Goal: Information Seeking & Learning: Learn about a topic

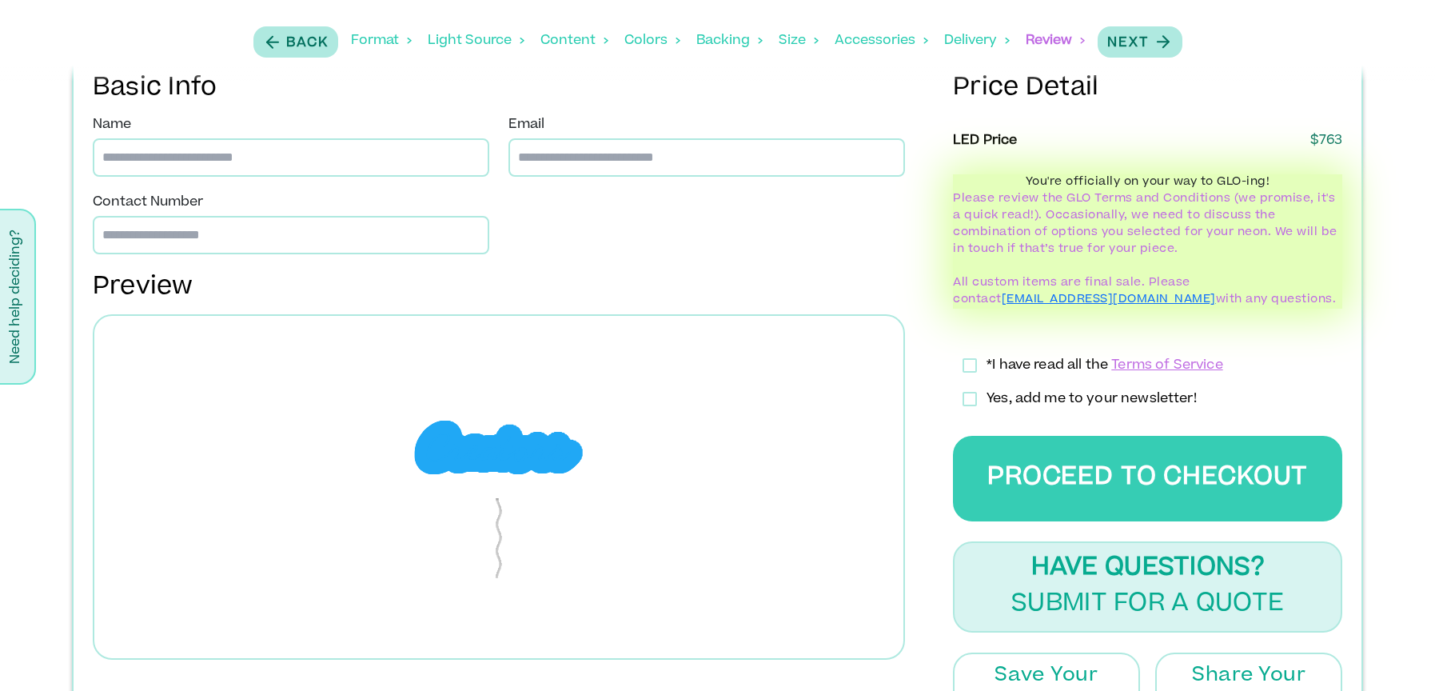
scroll to position [525, 0]
click at [722, 44] on div "Backing" at bounding box center [729, 41] width 66 height 50
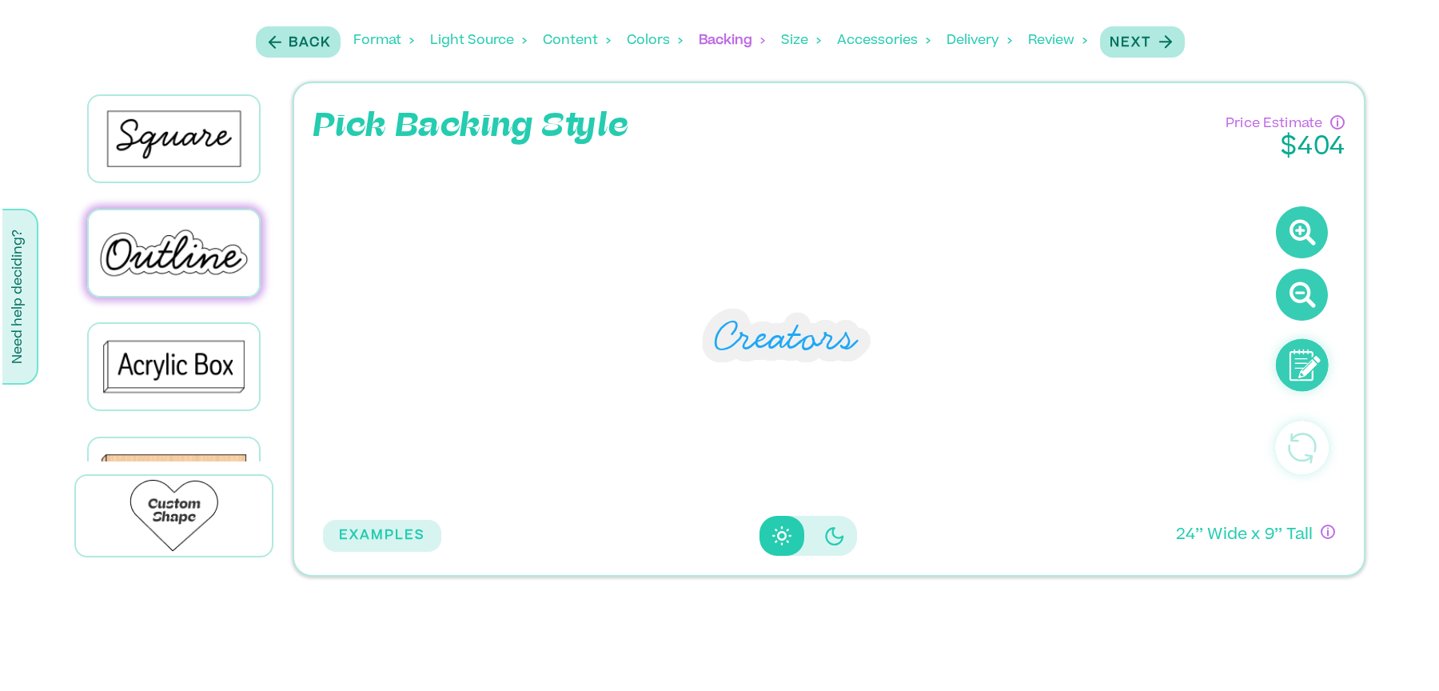
scroll to position [0, 0]
click at [438, 41] on div "Light Source" at bounding box center [477, 41] width 97 height 50
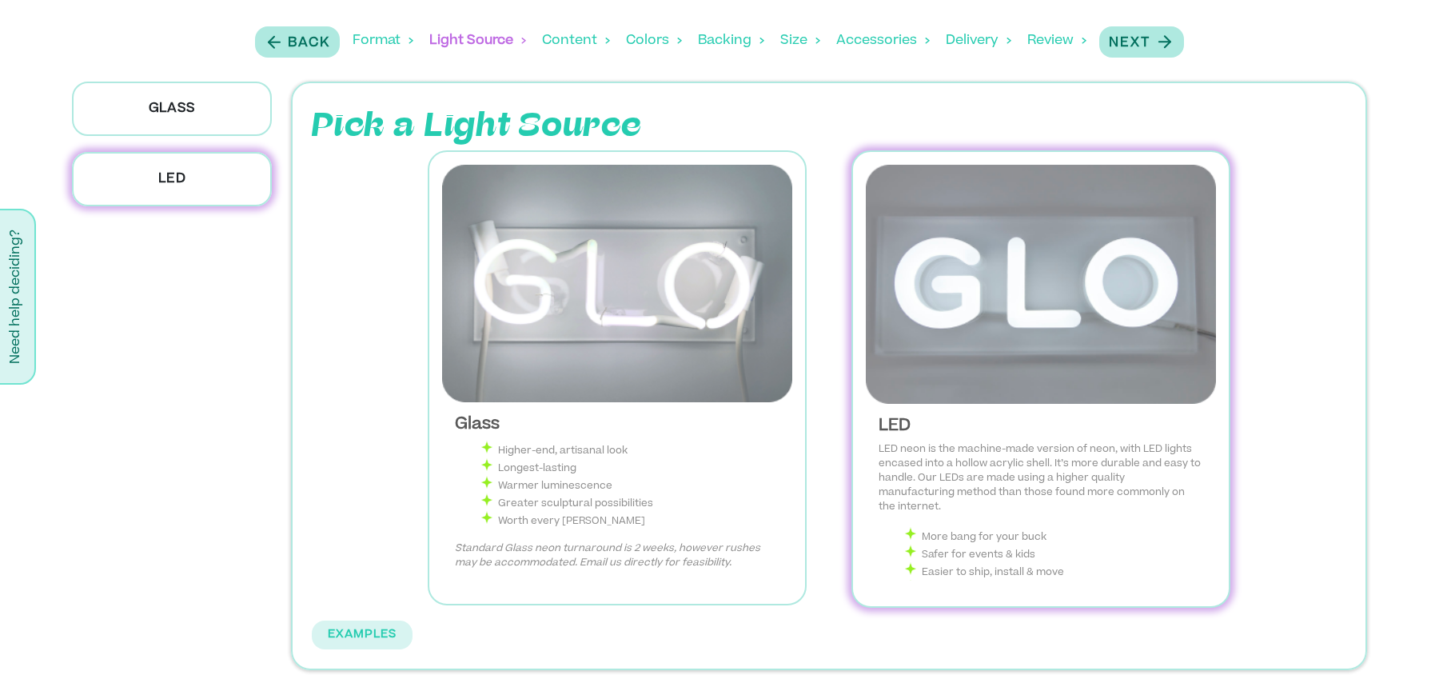
click at [573, 42] on div "Content" at bounding box center [576, 41] width 68 height 50
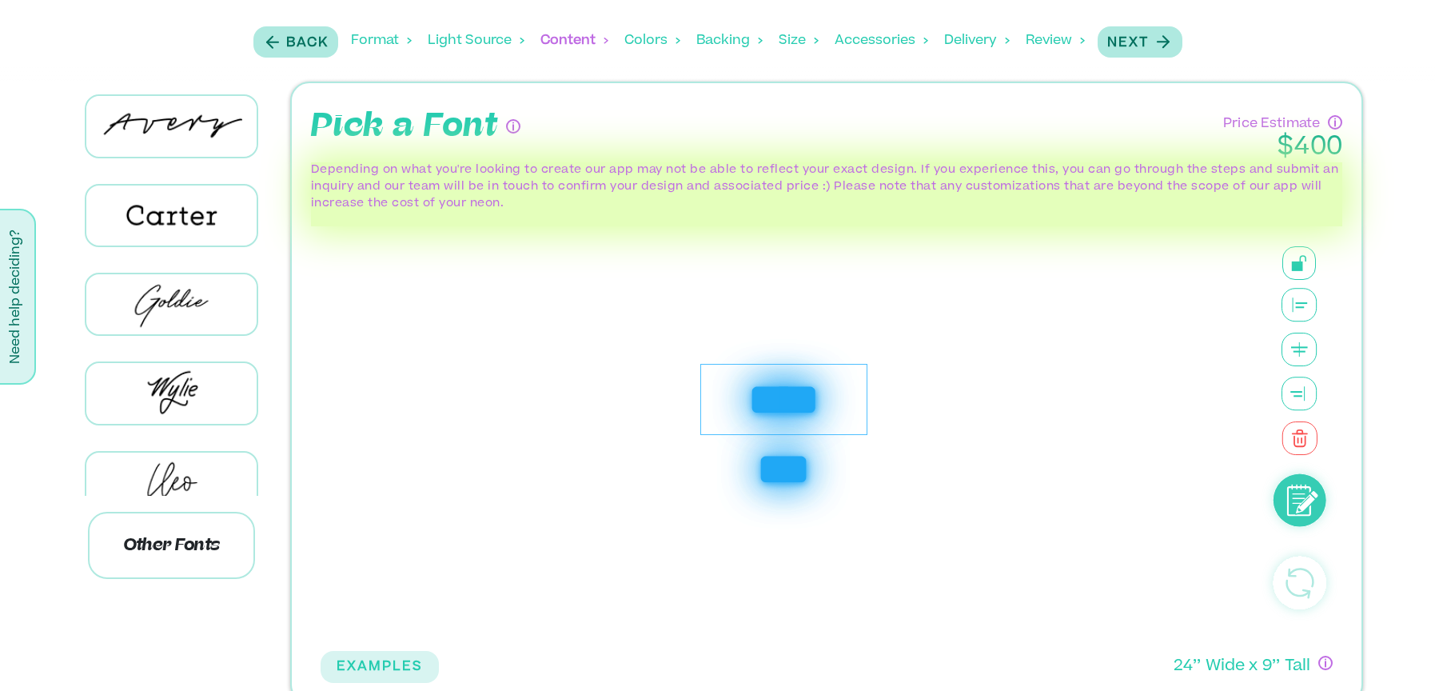
click at [636, 41] on div "Colors" at bounding box center [652, 41] width 56 height 50
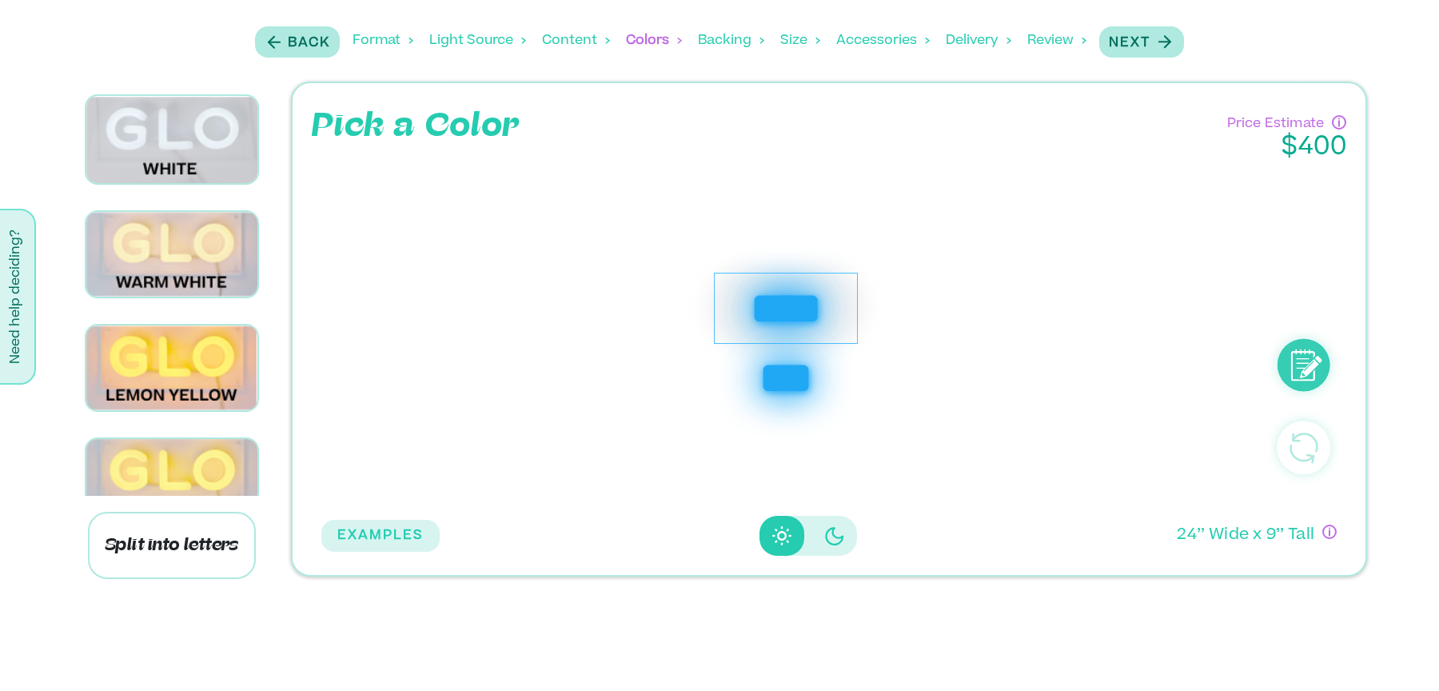
click at [725, 46] on div "Backing" at bounding box center [731, 41] width 66 height 50
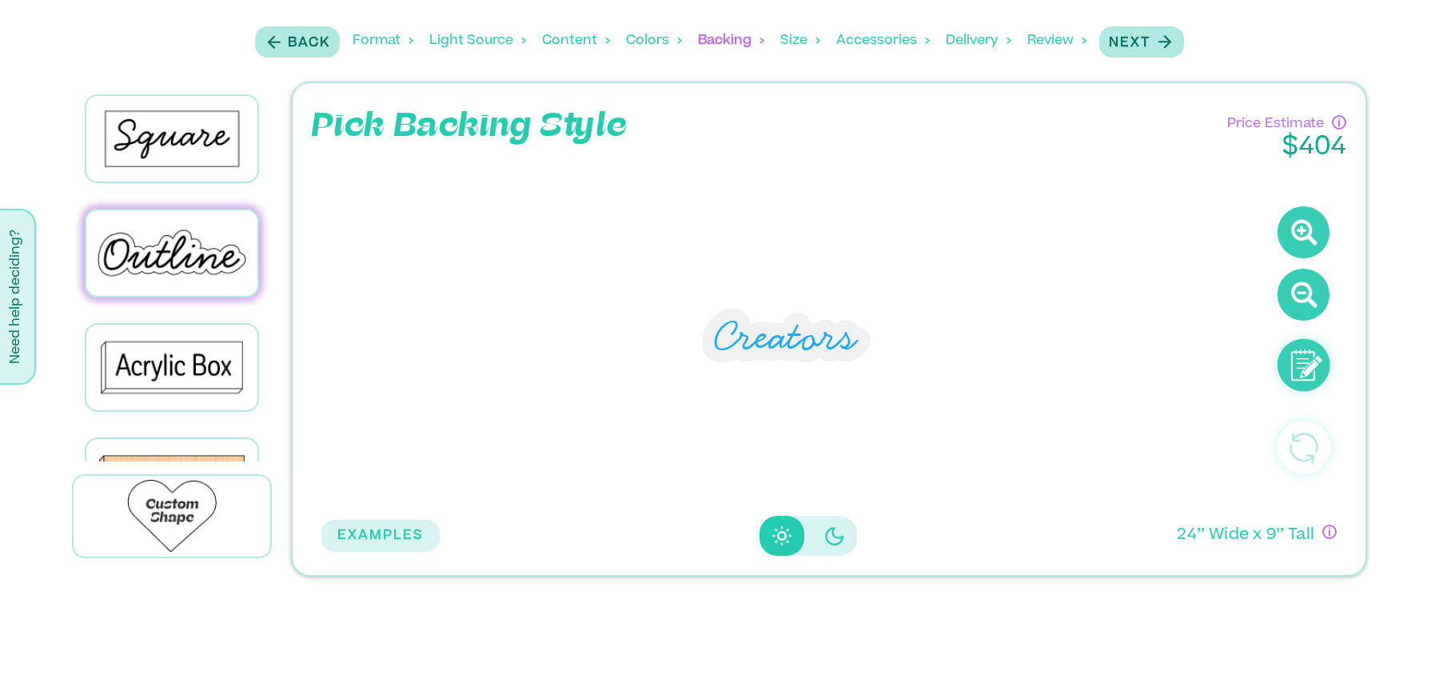
click at [788, 46] on div "Size" at bounding box center [800, 41] width 40 height 50
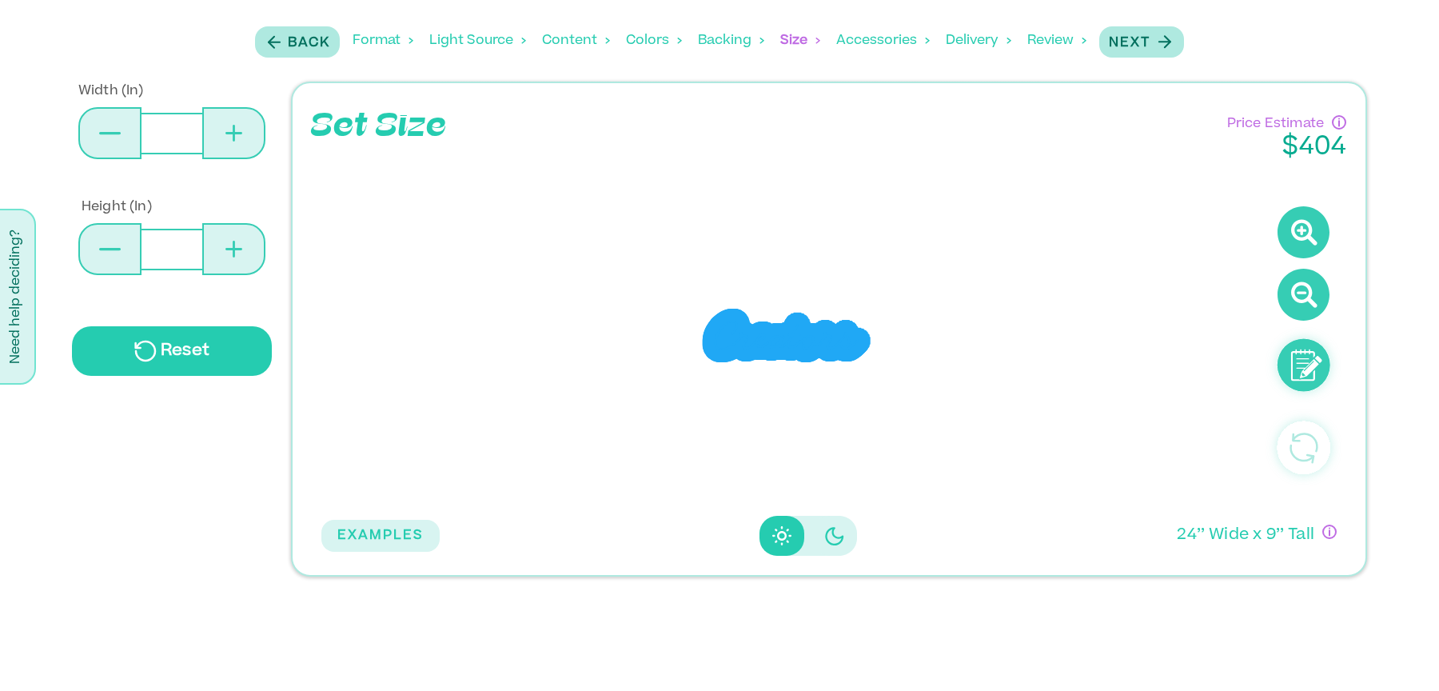
click at [861, 48] on div "Accessories" at bounding box center [883, 41] width 94 height 50
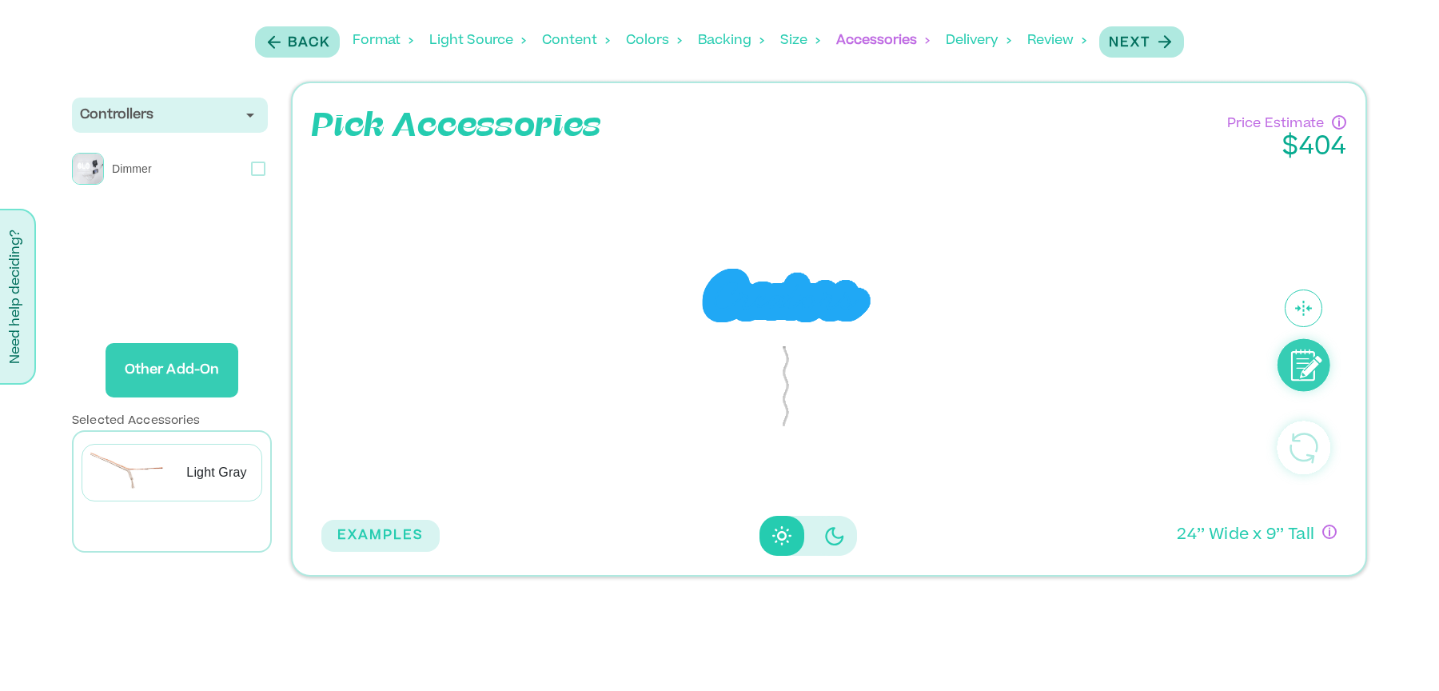
click at [947, 44] on div "Delivery" at bounding box center [979, 41] width 66 height 50
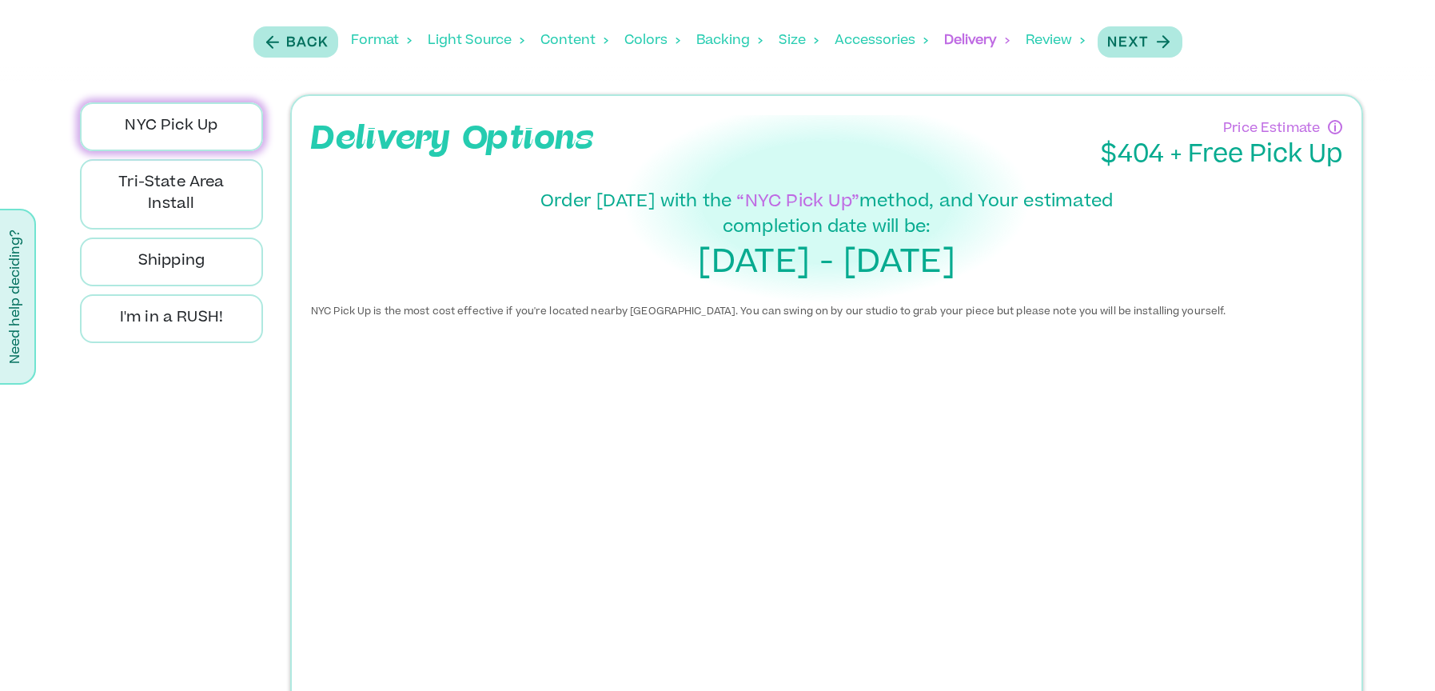
click at [1039, 41] on div "Review" at bounding box center [1055, 41] width 59 height 50
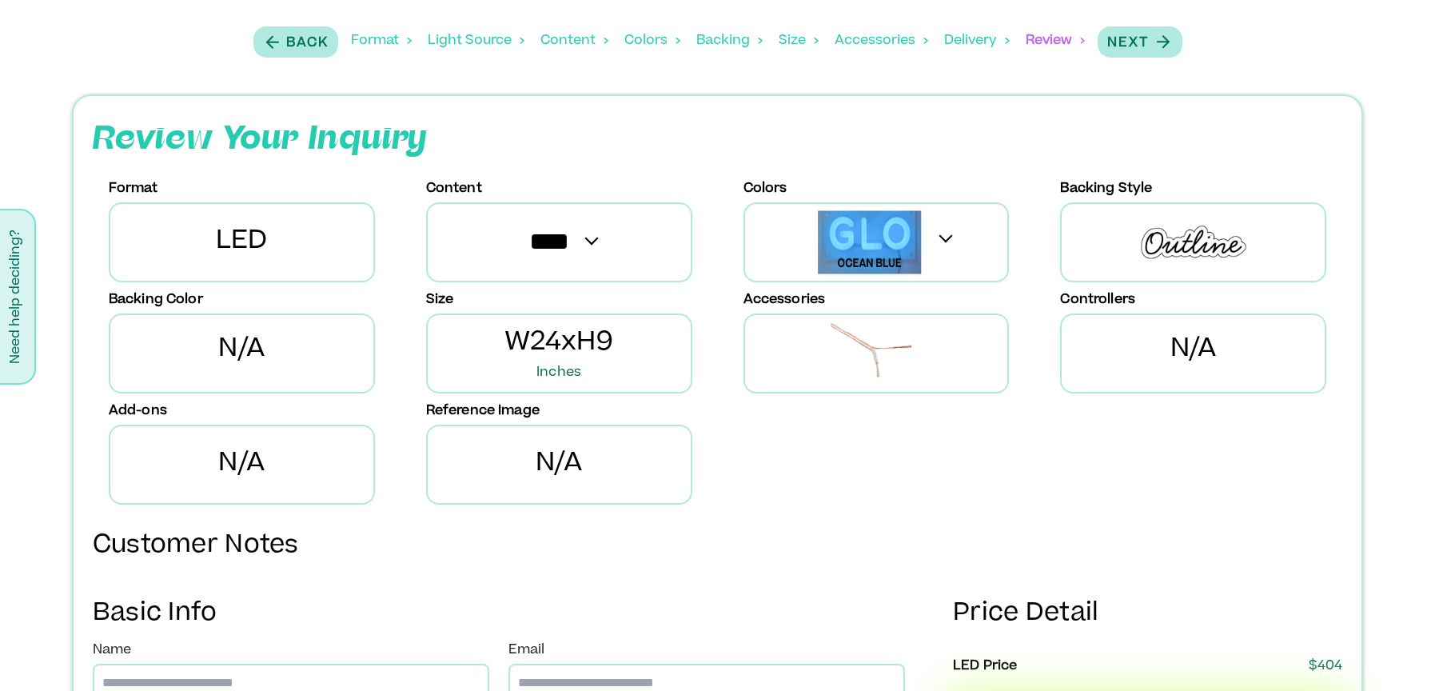
scroll to position [246, 0]
